Goal: Check status: Check status

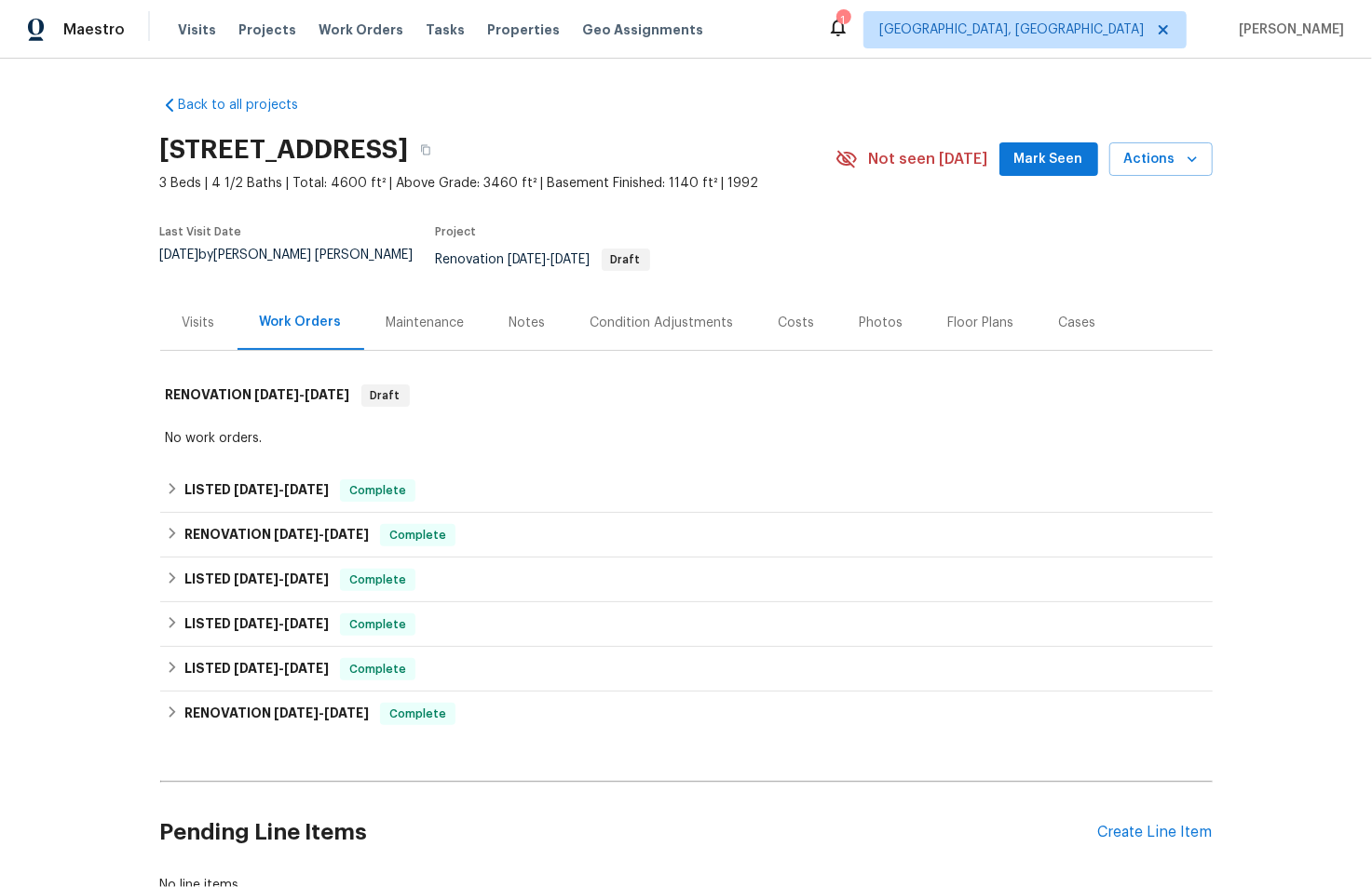
click at [182, 319] on div "Visits" at bounding box center [198, 322] width 32 height 18
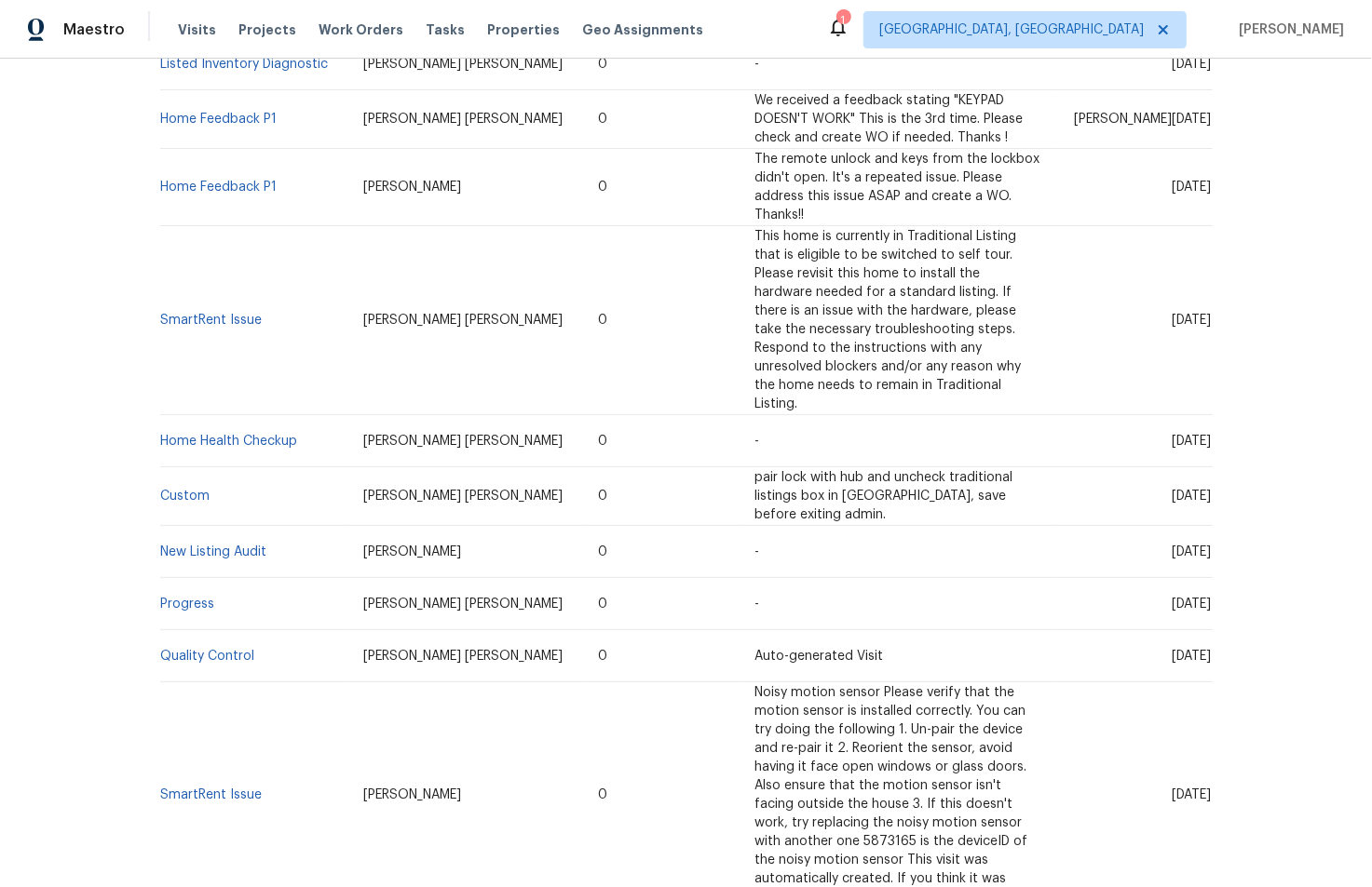
scroll to position [1672, 0]
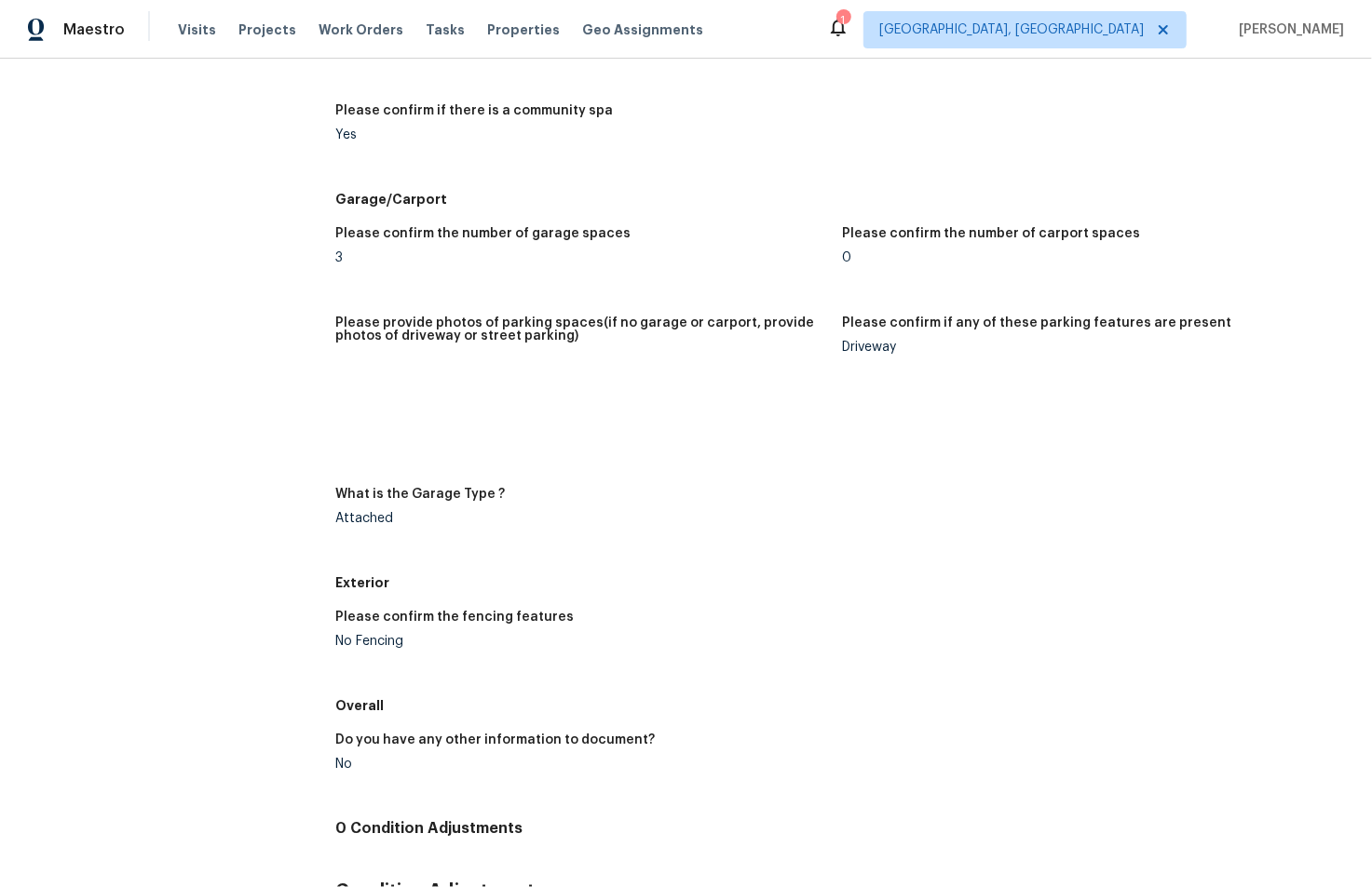
scroll to position [3377, 0]
